Goal: Task Accomplishment & Management: Use online tool/utility

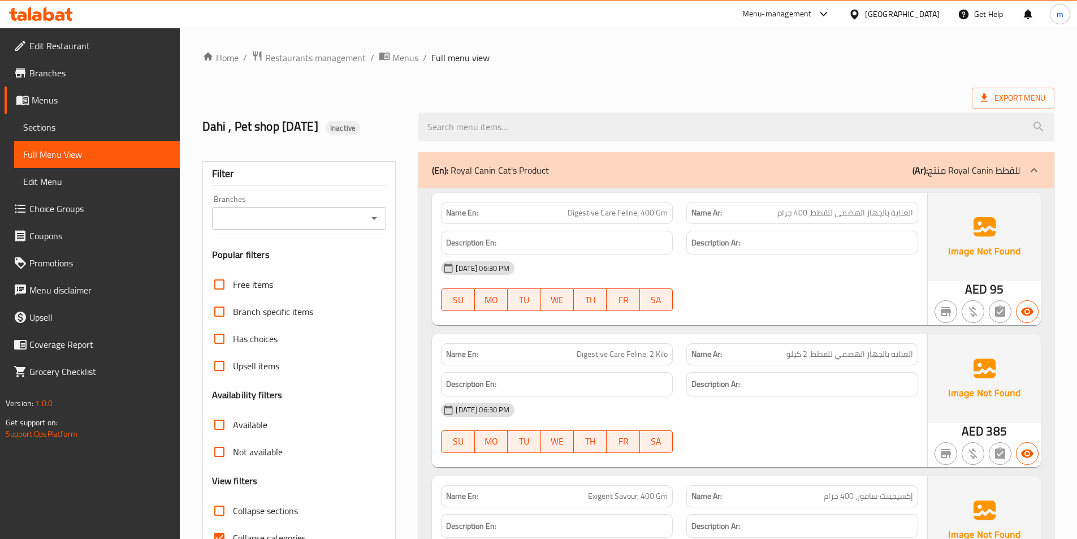
click at [55, 70] on span "Branches" at bounding box center [99, 73] width 141 height 14
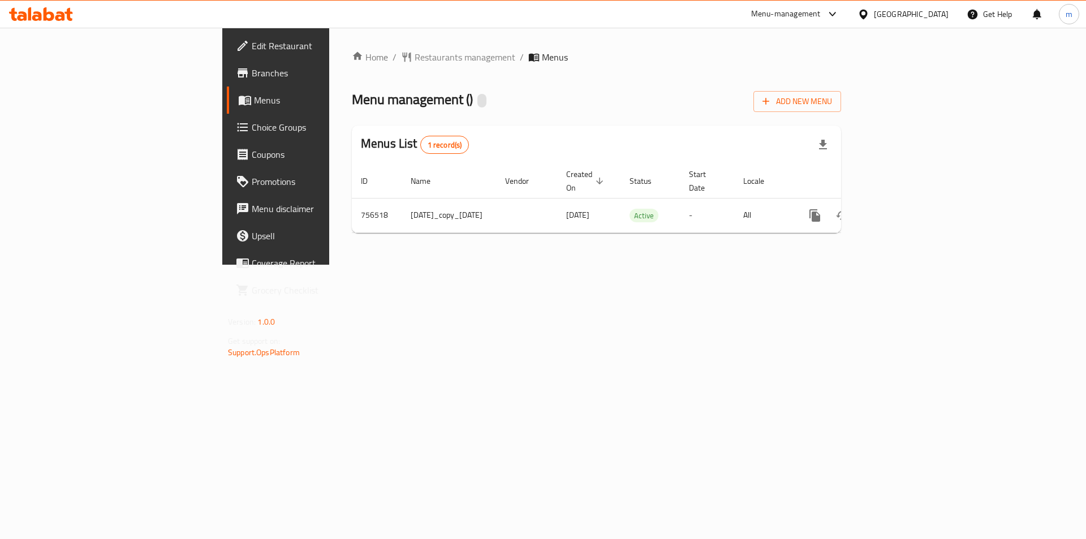
click at [252, 77] on span "Branches" at bounding box center [323, 73] width 143 height 14
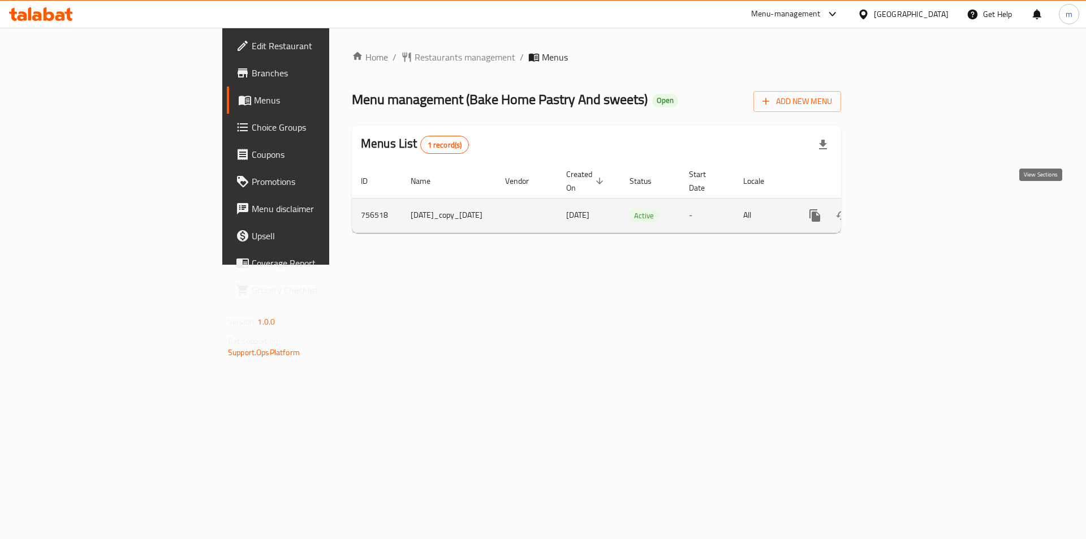
click at [901, 210] on icon "enhanced table" at bounding box center [896, 215] width 10 height 10
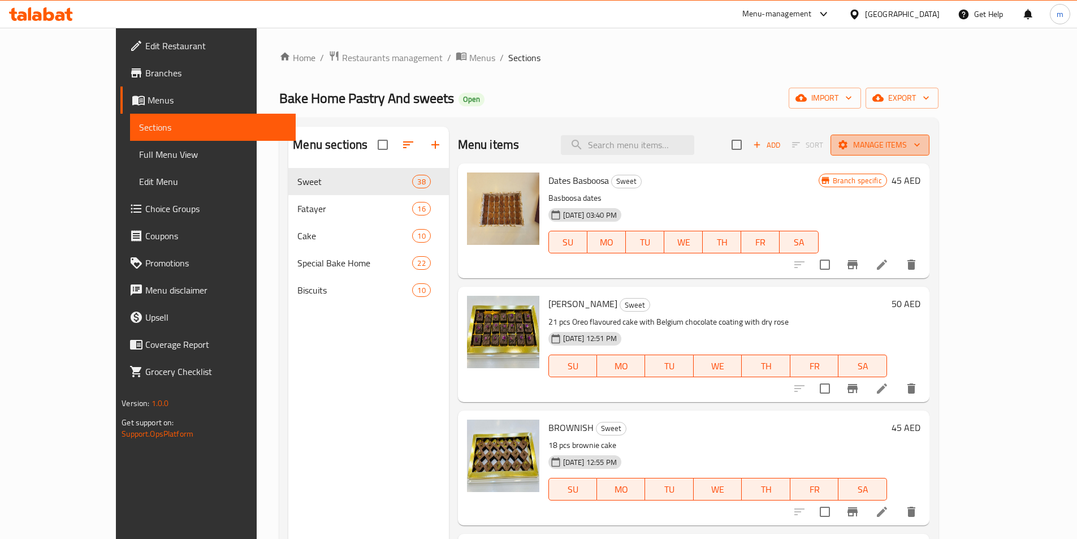
click at [921, 145] on span "Manage items" at bounding box center [880, 145] width 81 height 14
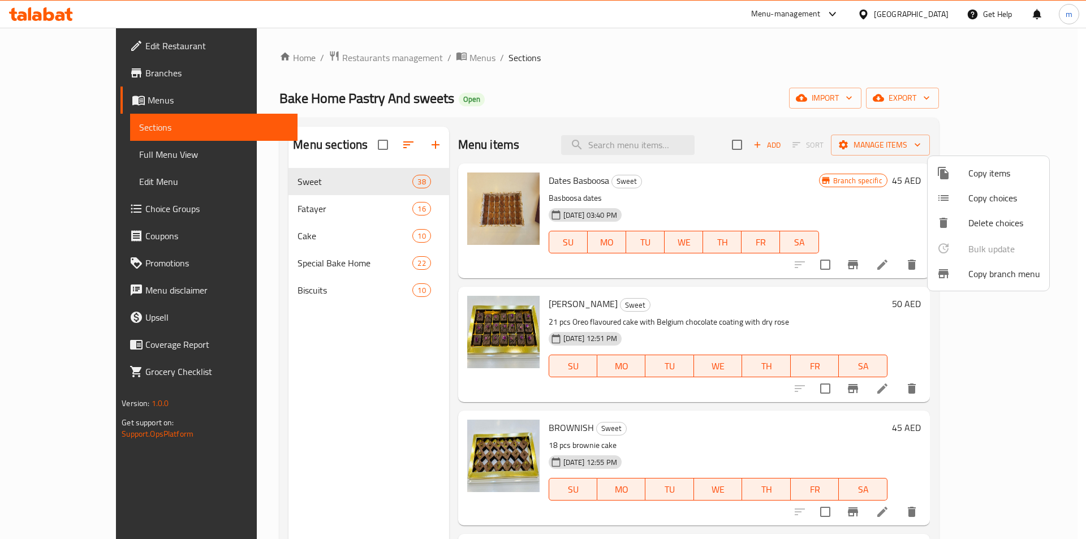
click at [990, 273] on span "Copy branch menu" at bounding box center [1004, 274] width 72 height 14
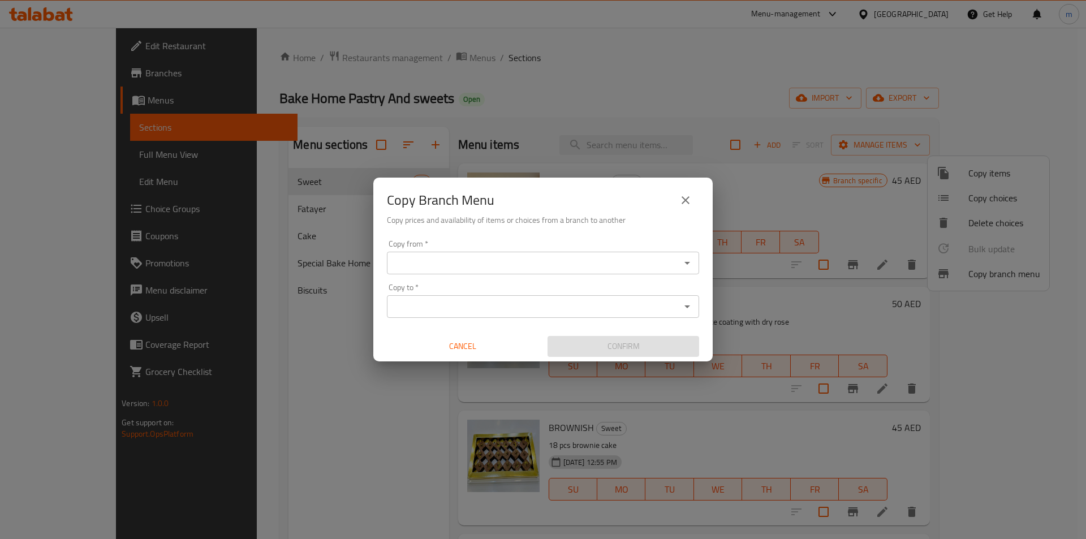
click at [442, 267] on input "Copy from   *" at bounding box center [533, 263] width 287 height 16
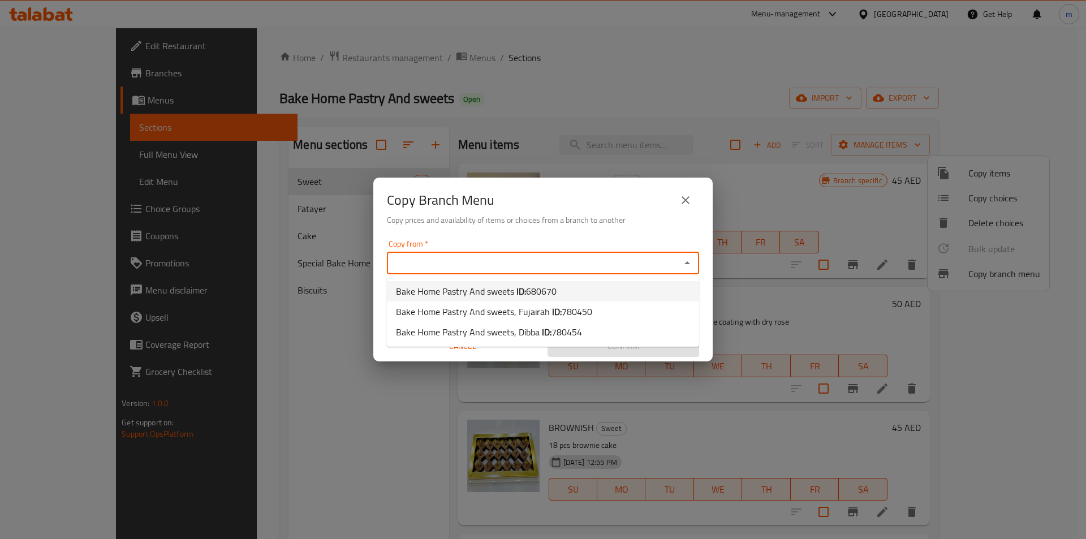
click at [549, 293] on span "680670" at bounding box center [541, 291] width 31 height 17
type input "Bake Home Pastry And sweets"
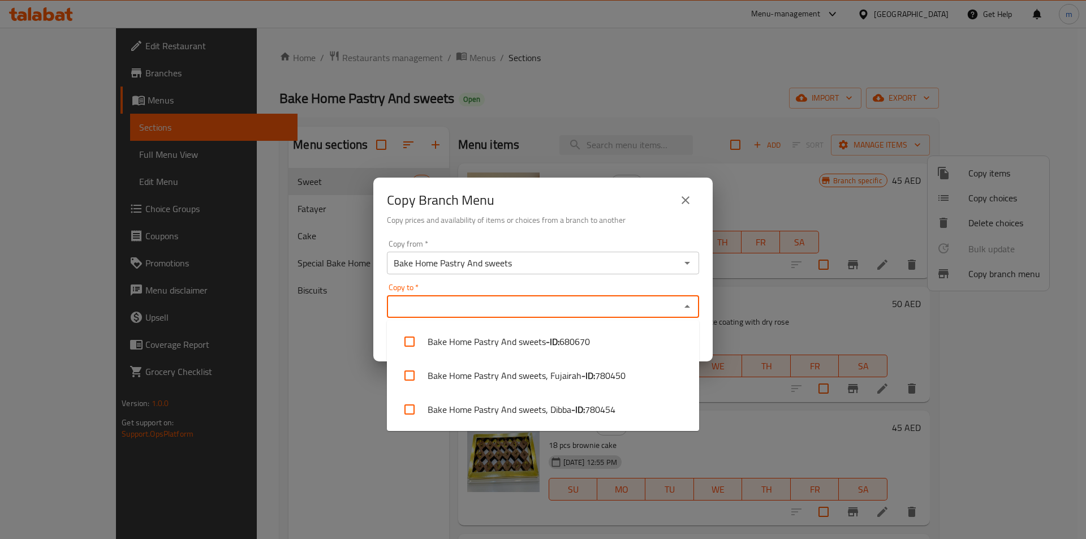
click at [529, 308] on input "Copy to   *" at bounding box center [533, 307] width 287 height 16
click at [478, 408] on li "Bake Home Pastry And sweets, Dibba - ID: 780454" at bounding box center [543, 409] width 312 height 34
checkbox input "true"
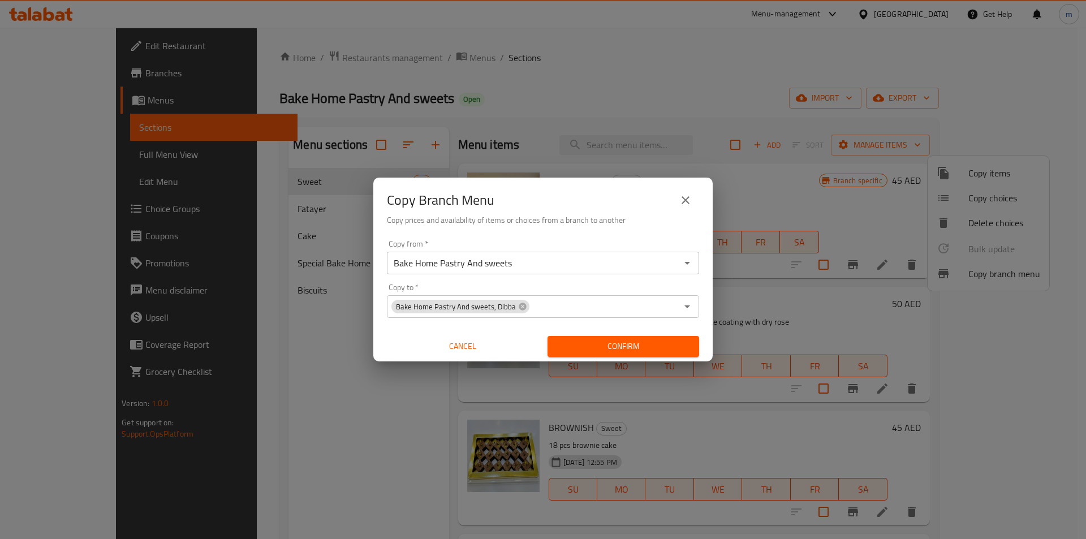
click at [587, 282] on div "Copy from   * Bake Home Pastry And sweets Copy from * Copy to   * Bake Home Pas…" at bounding box center [542, 298] width 339 height 126
click at [591, 262] on input "Bake Home Pastry And sweets" at bounding box center [533, 263] width 287 height 16
click at [693, 262] on icon "Open" at bounding box center [687, 263] width 14 height 14
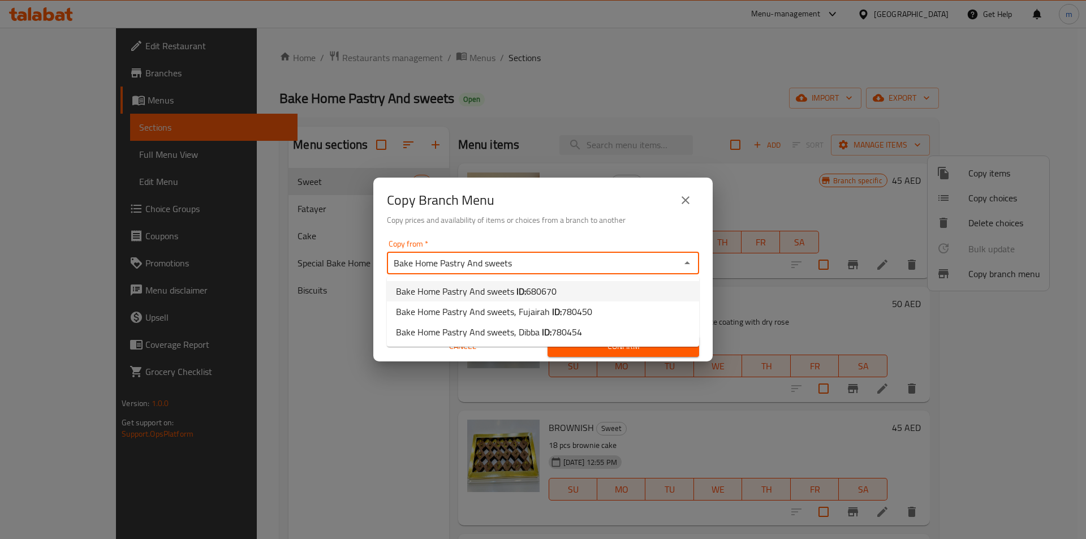
click at [688, 263] on icon "Close" at bounding box center [687, 262] width 6 height 3
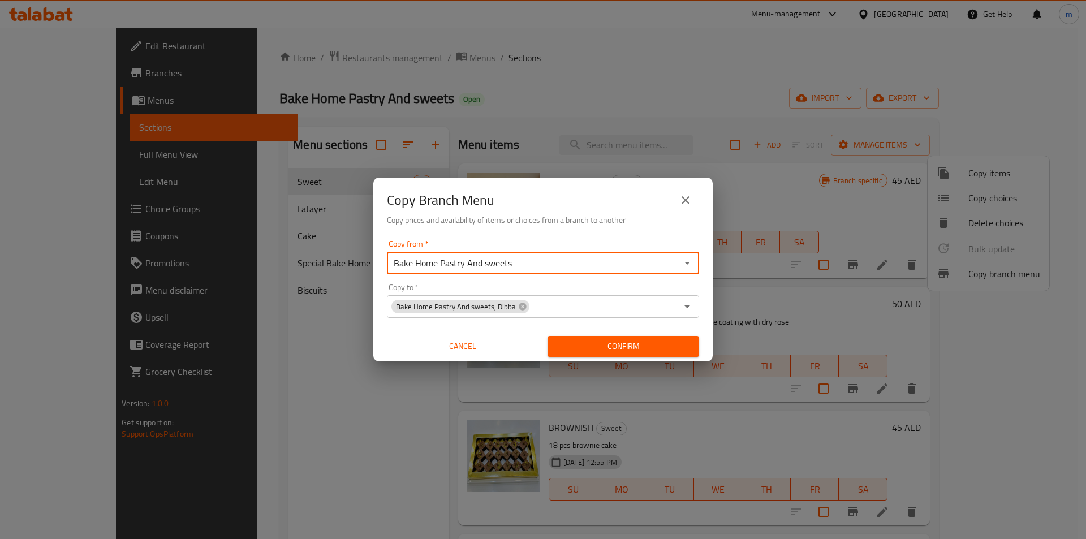
click at [565, 282] on div "Copy from   * Bake Home Pastry And sweets Copy from * Copy to   * Bake Home Pas…" at bounding box center [542, 298] width 339 height 126
click at [689, 261] on icon "Open" at bounding box center [687, 263] width 14 height 14
drag, startPoint x: 685, startPoint y: 258, endPoint x: 671, endPoint y: 268, distance: 17.1
click at [685, 258] on icon "Open" at bounding box center [687, 263] width 14 height 14
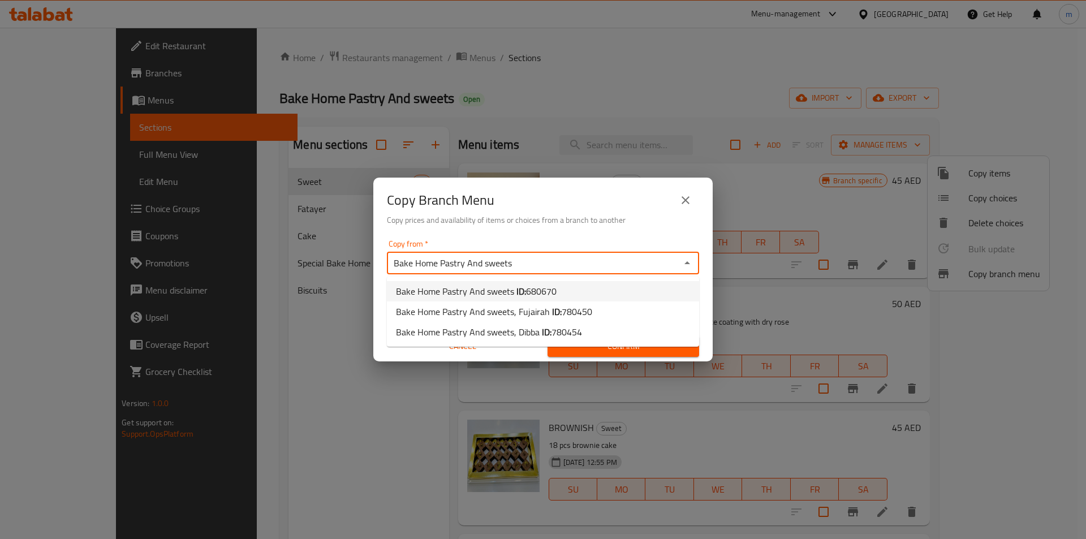
click at [549, 292] on span "680670" at bounding box center [541, 291] width 31 height 17
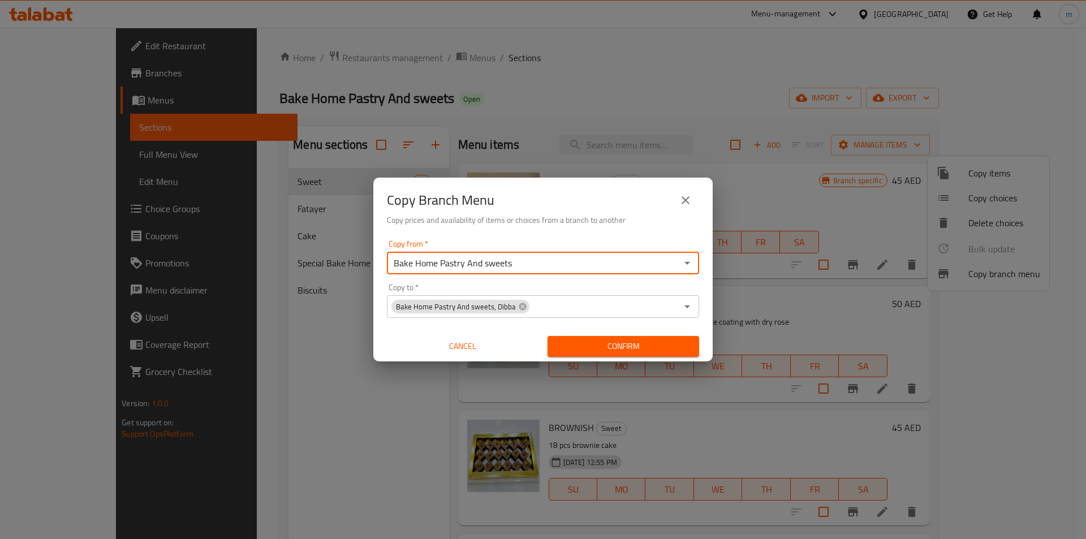
click at [689, 309] on icon "Open" at bounding box center [687, 307] width 14 height 14
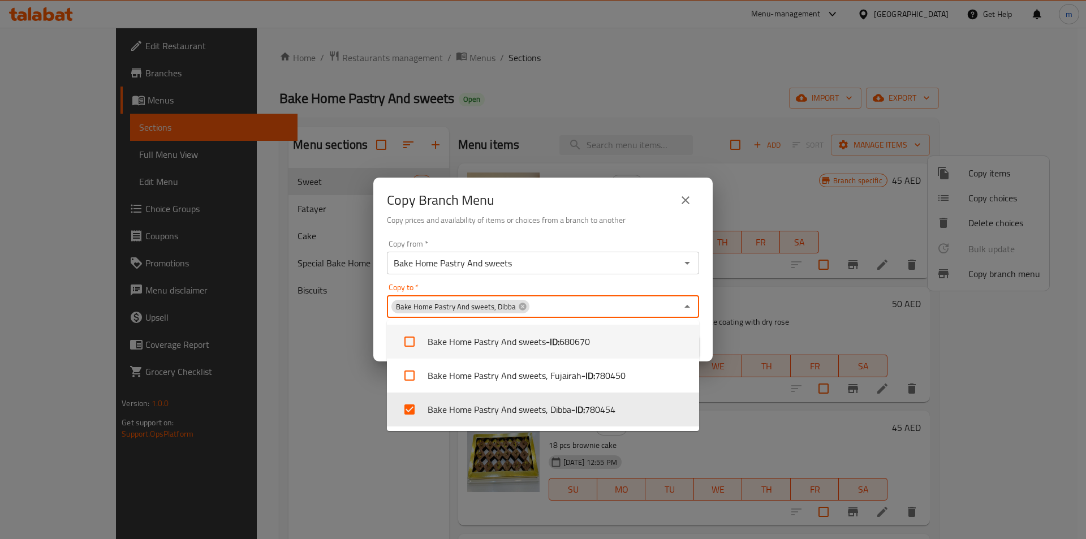
click at [689, 304] on icon "Close" at bounding box center [687, 307] width 14 height 14
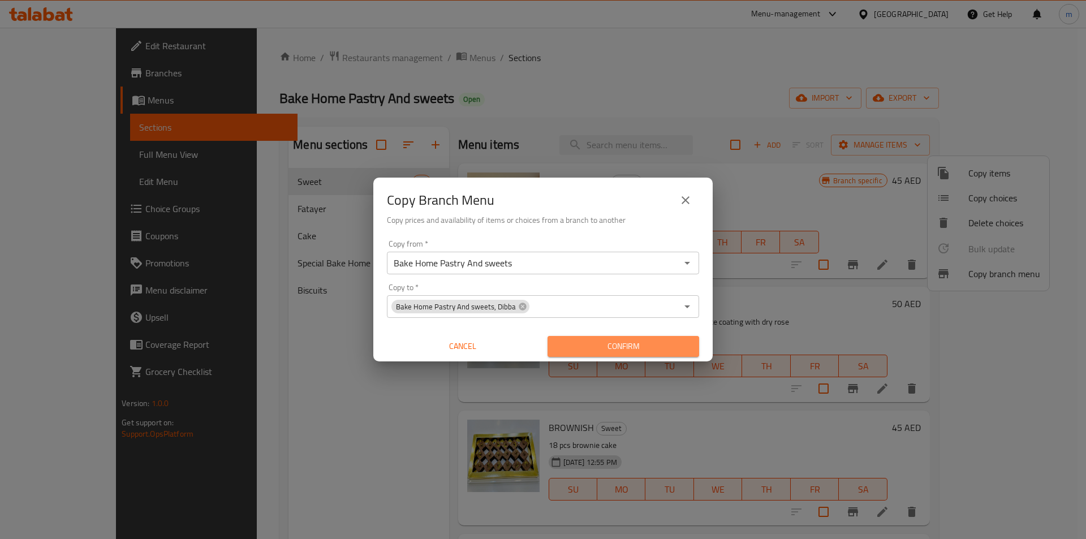
click at [631, 345] on span "Confirm" at bounding box center [622, 346] width 133 height 14
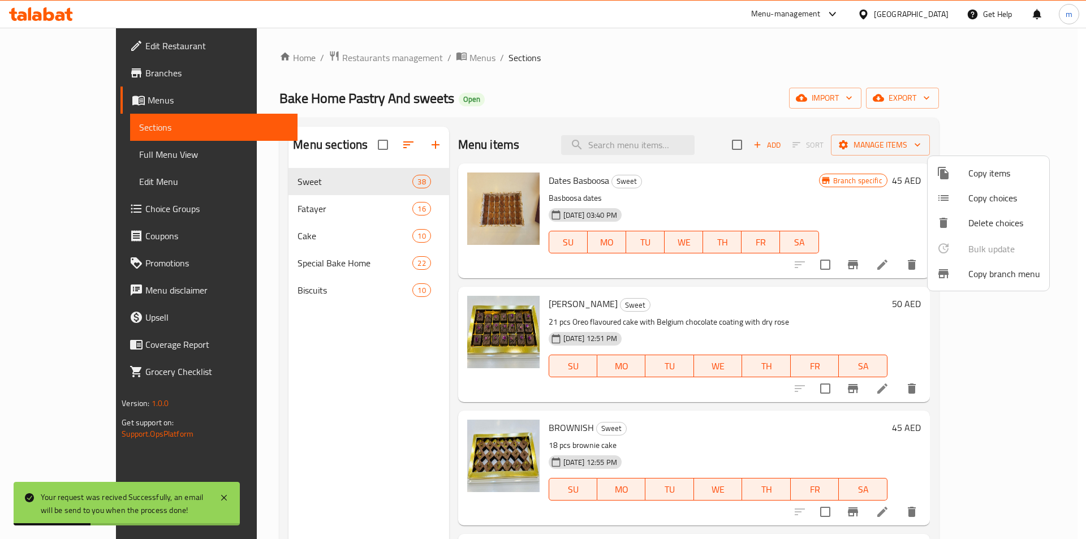
click at [342, 407] on div at bounding box center [543, 269] width 1086 height 539
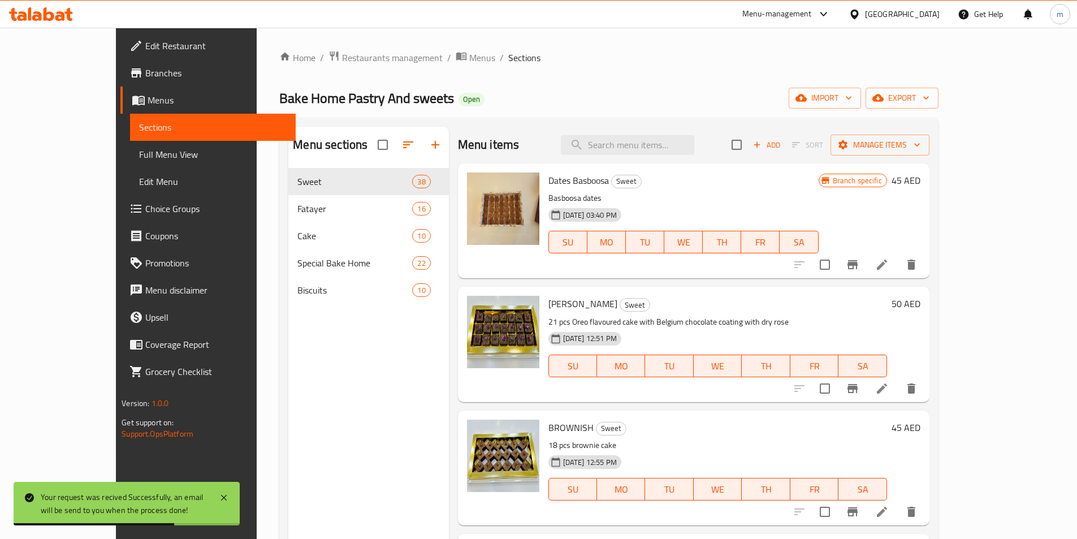
click at [148, 98] on span "Menus" at bounding box center [217, 100] width 139 height 14
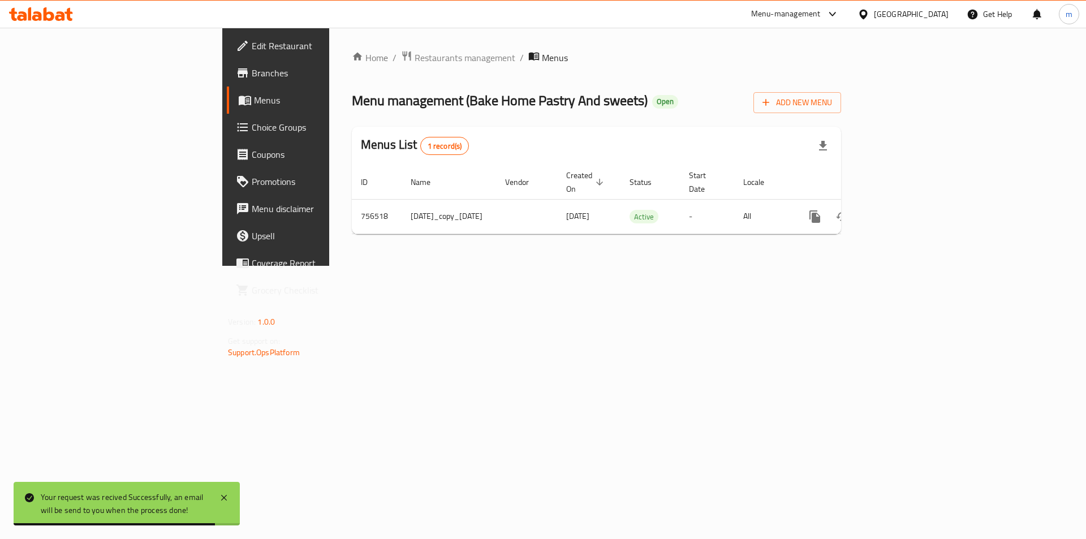
click at [252, 74] on span "Branches" at bounding box center [323, 73] width 143 height 14
